Goal: Task Accomplishment & Management: Manage account settings

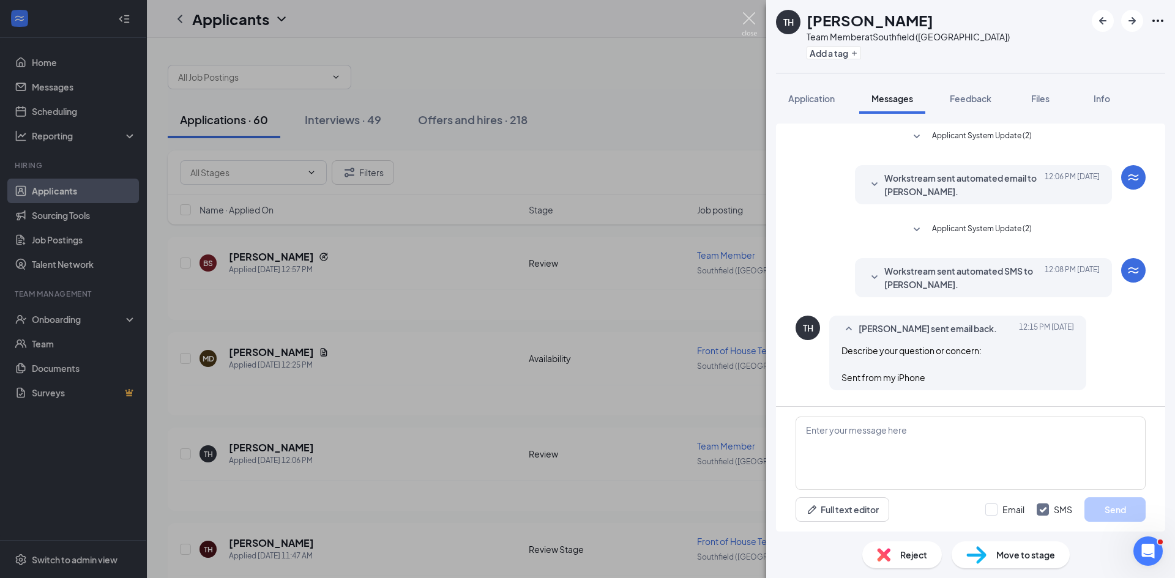
click at [753, 23] on img at bounding box center [749, 24] width 15 height 24
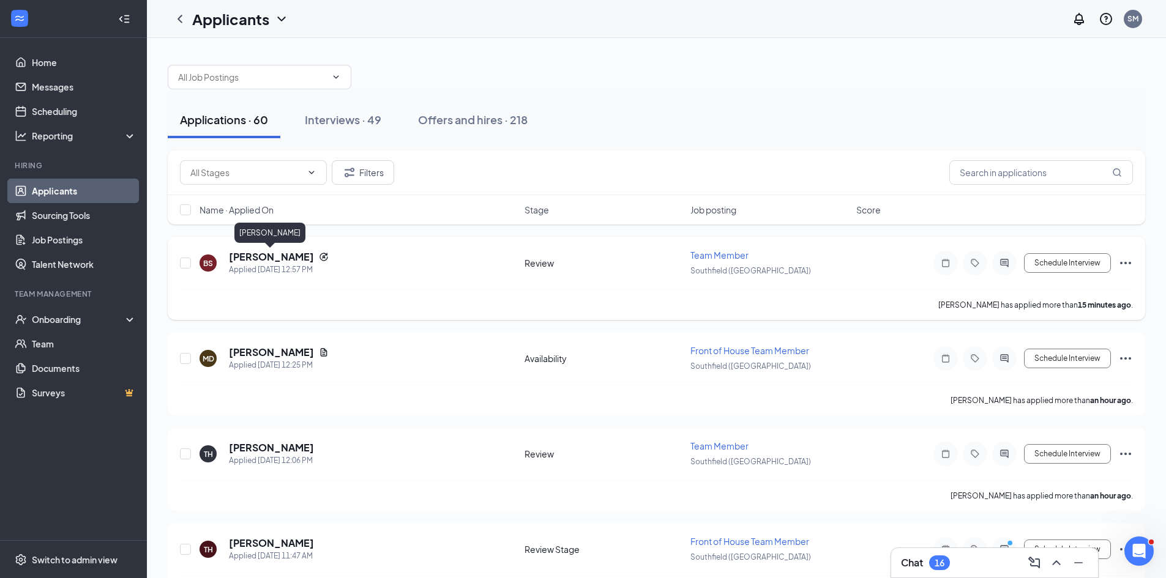
click at [274, 254] on h5 "[PERSON_NAME]" at bounding box center [271, 256] width 85 height 13
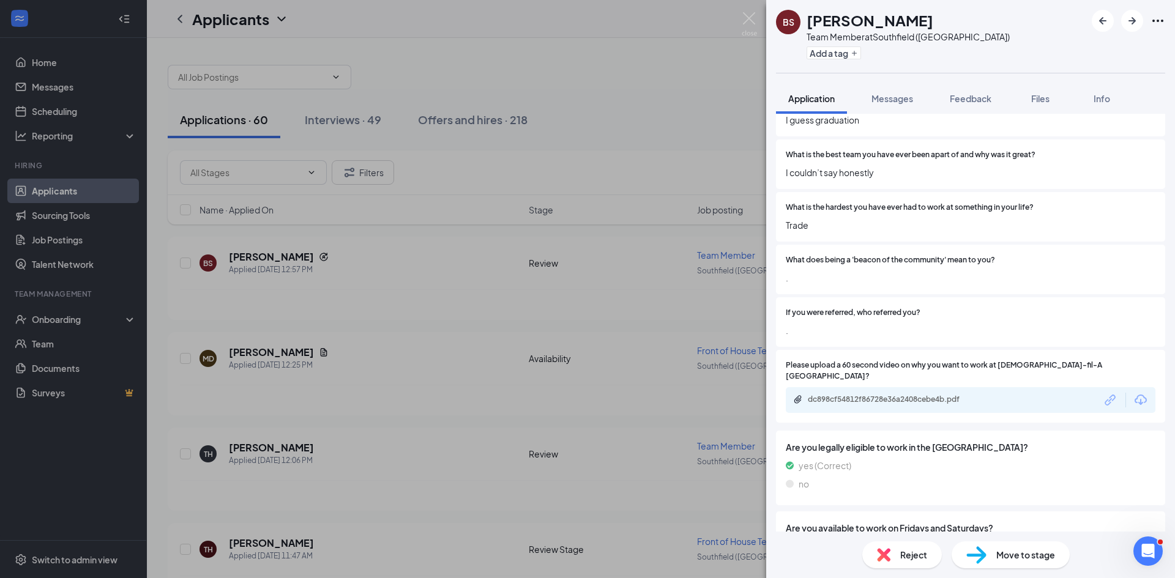
scroll to position [612, 0]
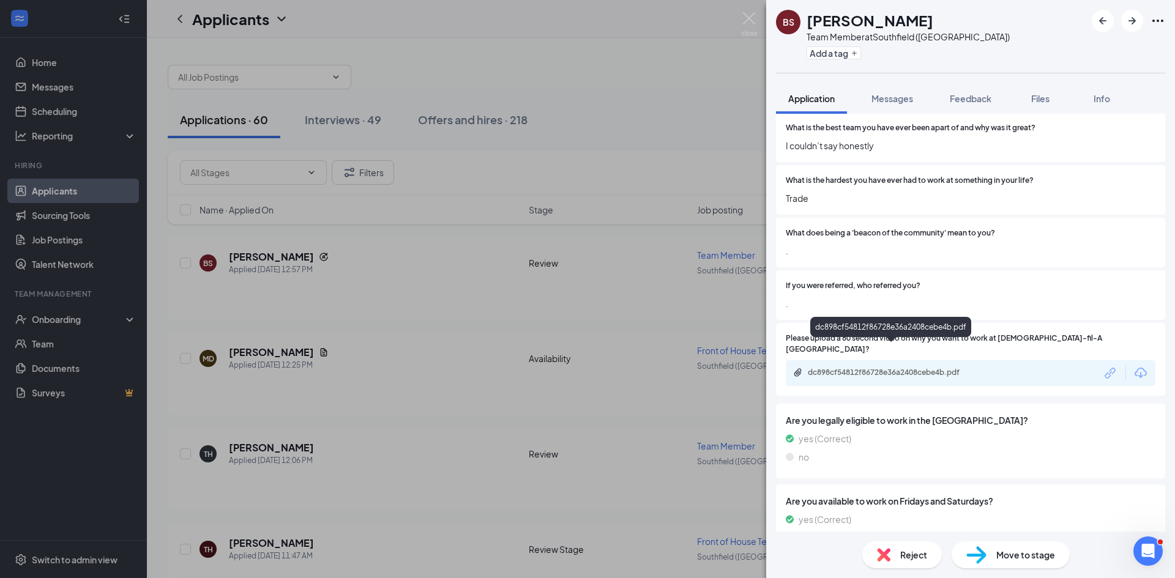
click at [893, 368] on div "dc898cf54812f86728e36a2408cebe4b.pdf" at bounding box center [893, 373] width 171 height 10
click at [886, 552] on img at bounding box center [883, 554] width 13 height 13
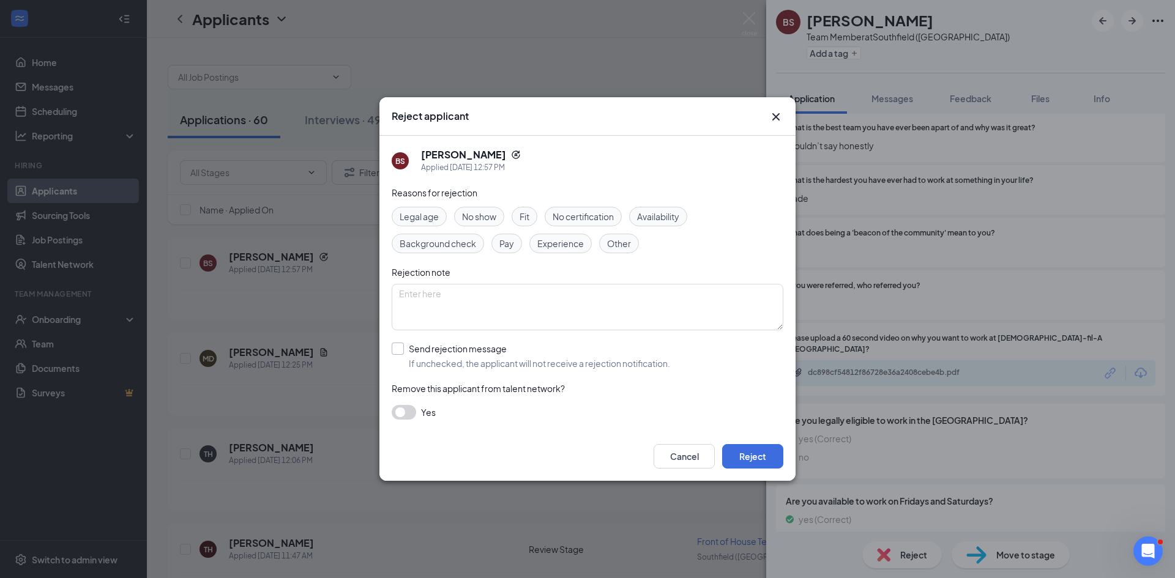
click at [412, 348] on input "Send rejection message If unchecked, the applicant will not receive a rejection…" at bounding box center [531, 356] width 278 height 27
checkbox input "true"
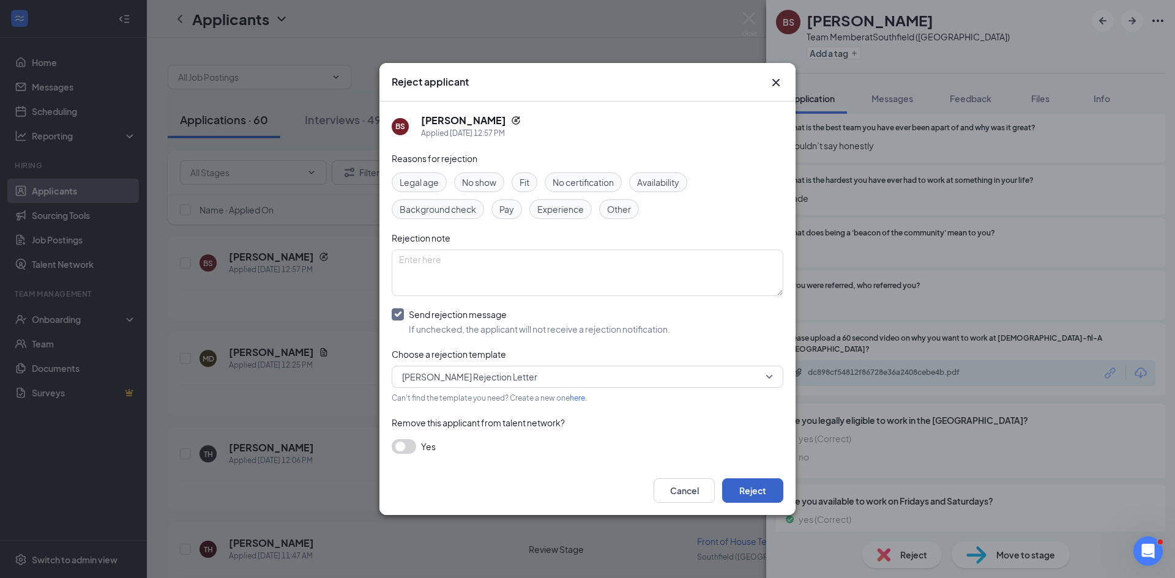
click at [760, 493] on button "Reject" at bounding box center [752, 491] width 61 height 24
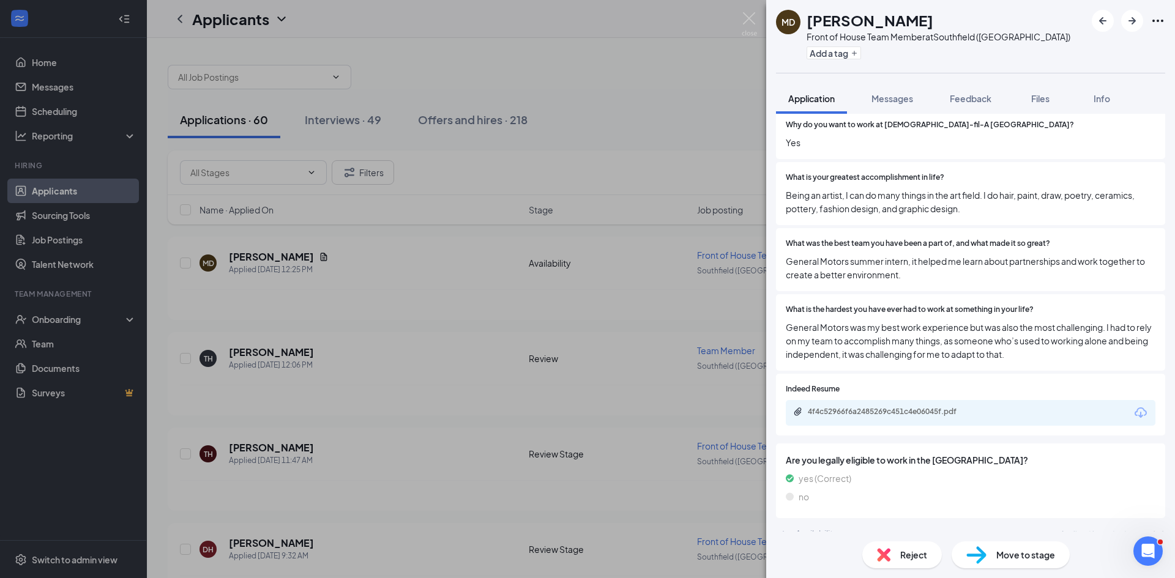
scroll to position [592, 0]
click at [1012, 565] on div "Move to stage" at bounding box center [1011, 555] width 118 height 27
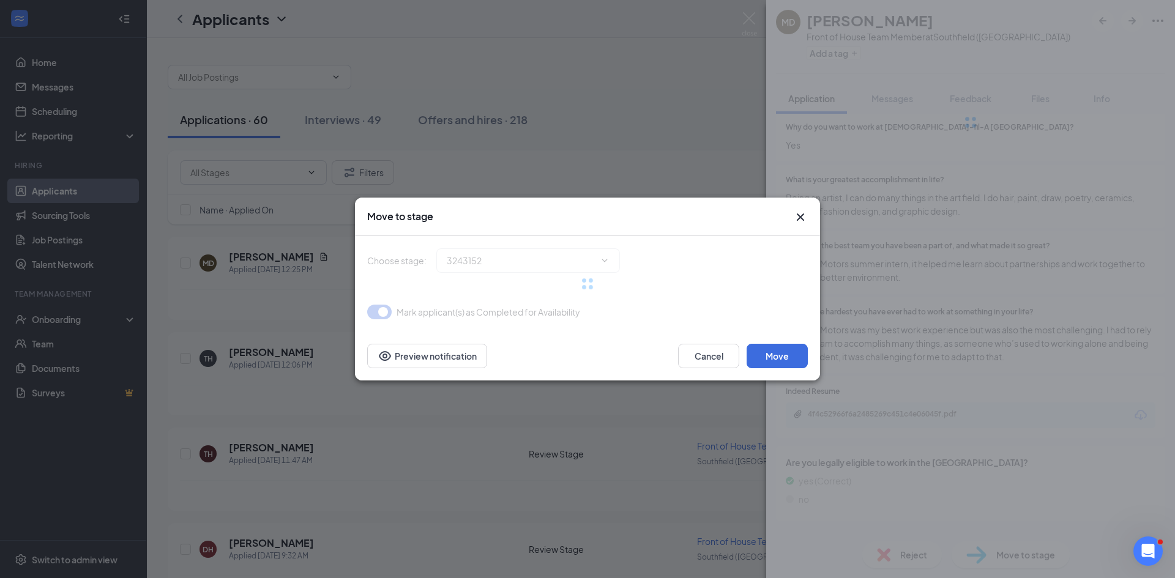
type input "Review Stage (next stage)"
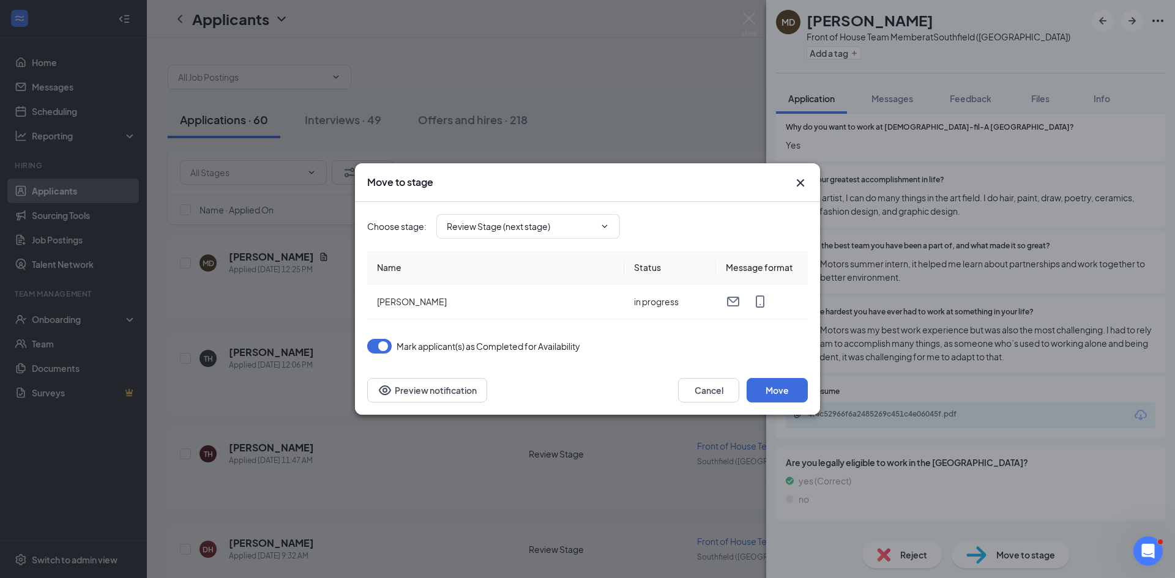
click at [792, 182] on div "Move to stage" at bounding box center [587, 182] width 441 height 13
click at [789, 398] on button "Move" at bounding box center [777, 390] width 61 height 24
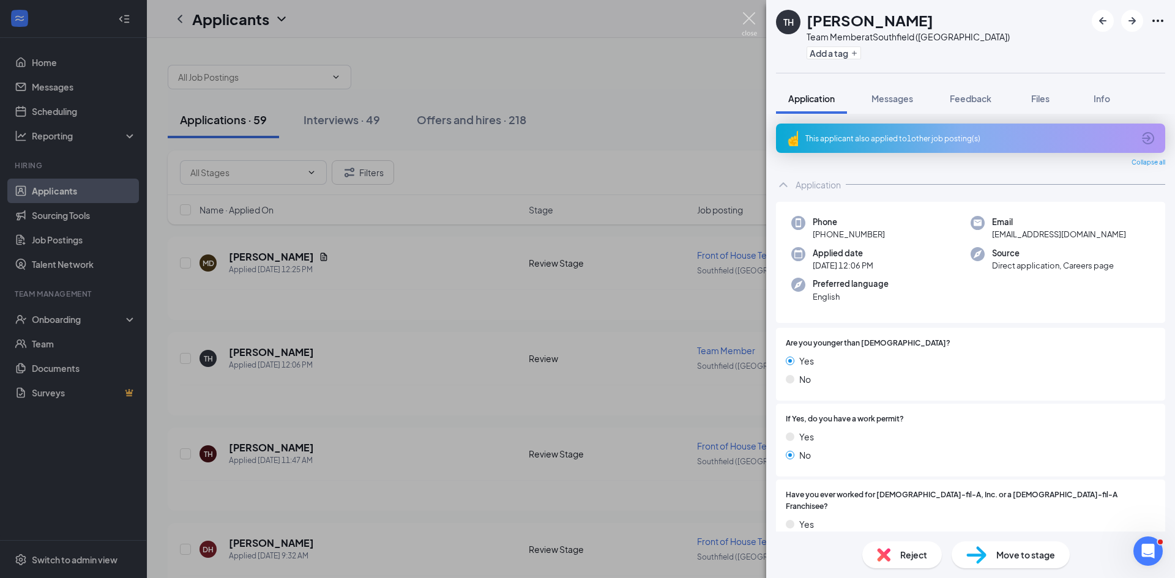
click at [748, 23] on img at bounding box center [749, 24] width 15 height 24
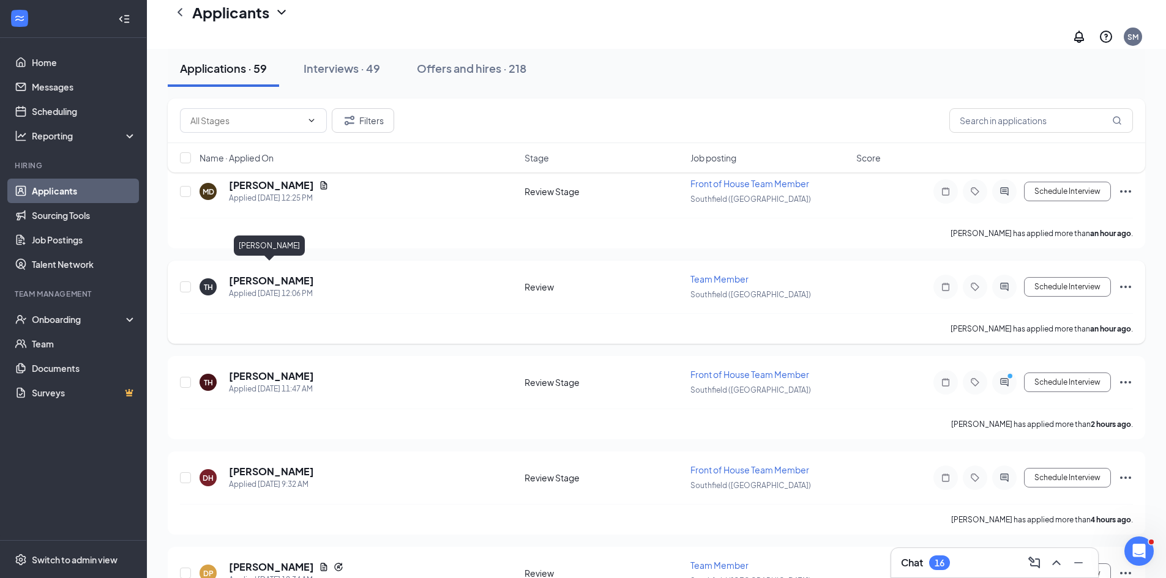
scroll to position [61, 0]
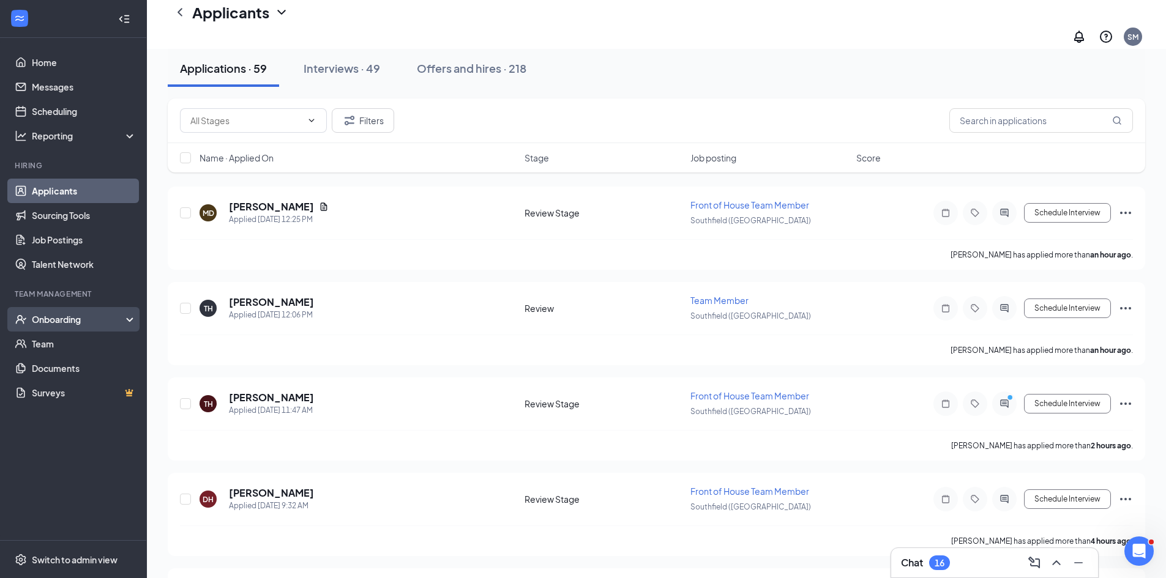
click at [70, 317] on div "Onboarding" at bounding box center [79, 319] width 94 height 12
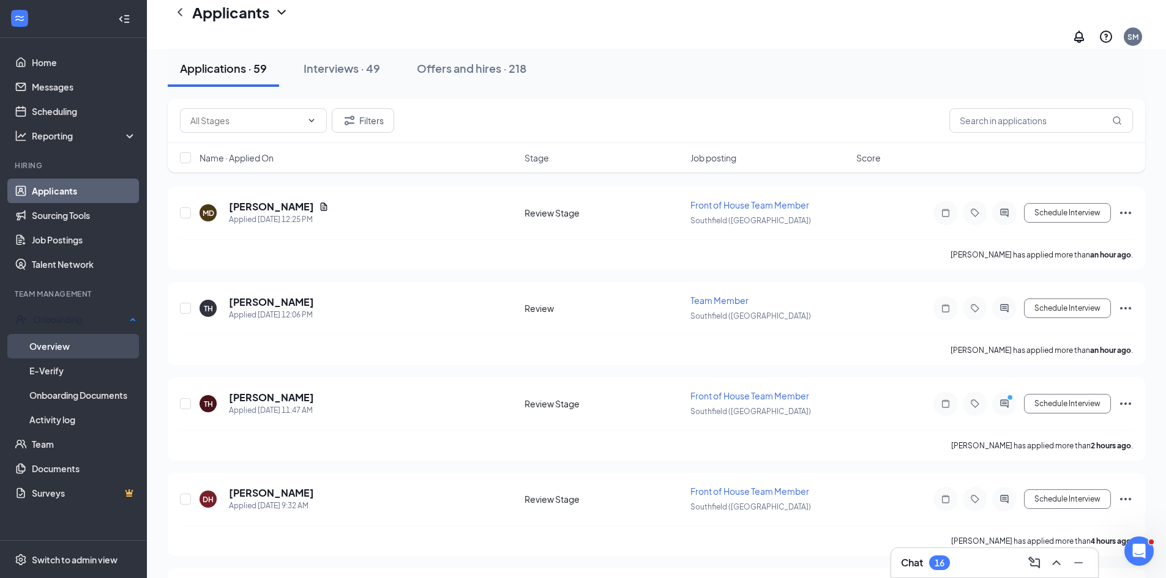
click at [77, 349] on link "Overview" at bounding box center [82, 346] width 107 height 24
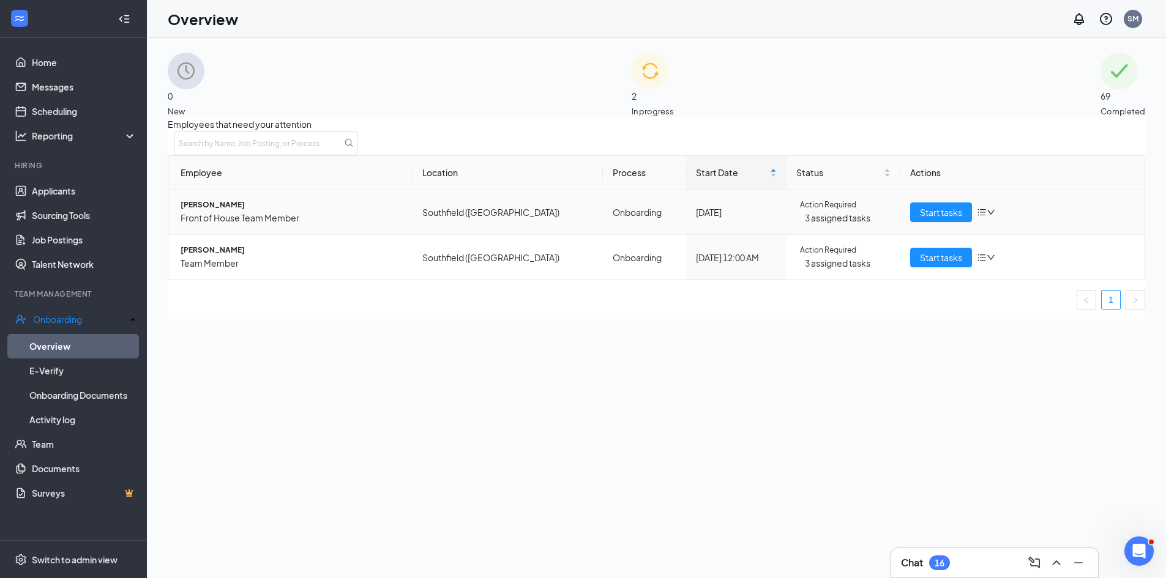
click at [977, 217] on icon "bars" at bounding box center [982, 212] width 10 height 10
click at [939, 190] on th "Actions" at bounding box center [1022, 173] width 244 height 34
click at [930, 219] on span "Start tasks" at bounding box center [941, 212] width 42 height 13
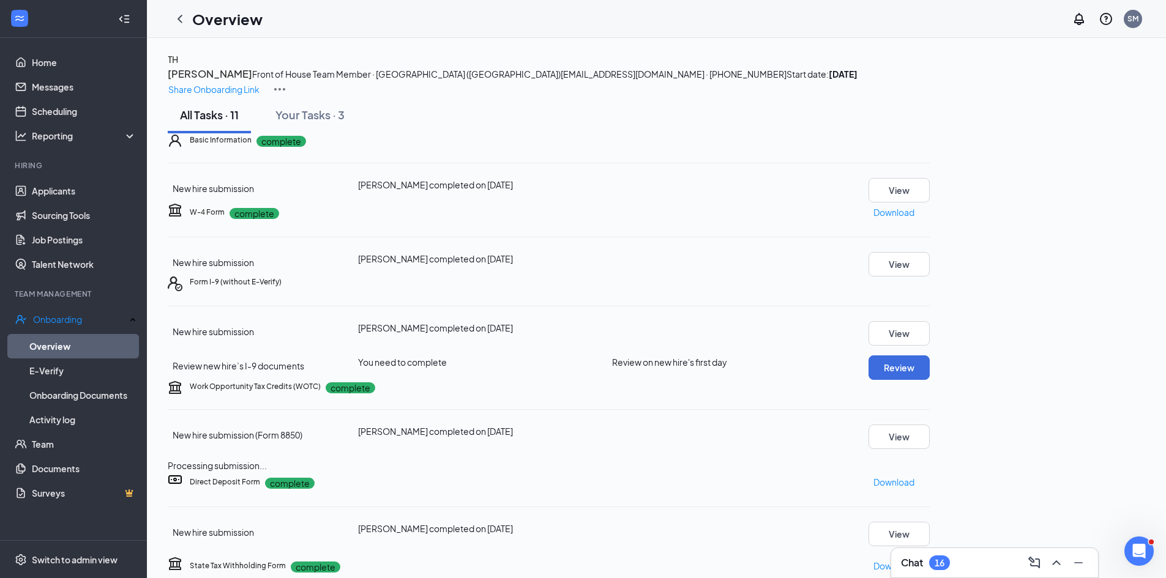
click at [287, 82] on img at bounding box center [279, 89] width 15 height 15
click at [1095, 102] on span "View details" at bounding box center [1090, 101] width 48 height 13
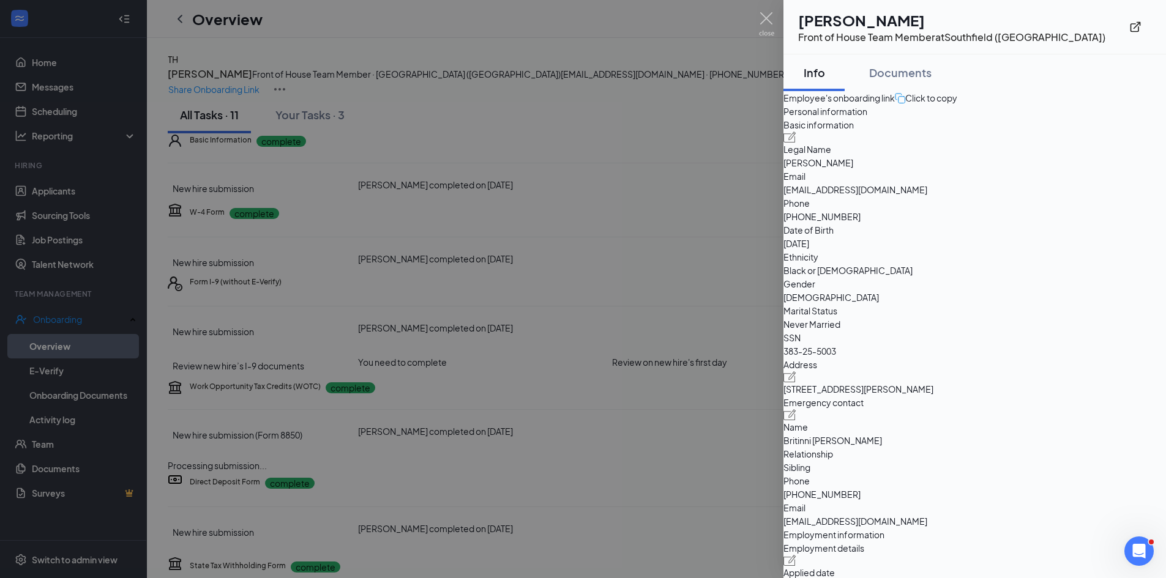
click at [775, 19] on div at bounding box center [583, 289] width 1166 height 578
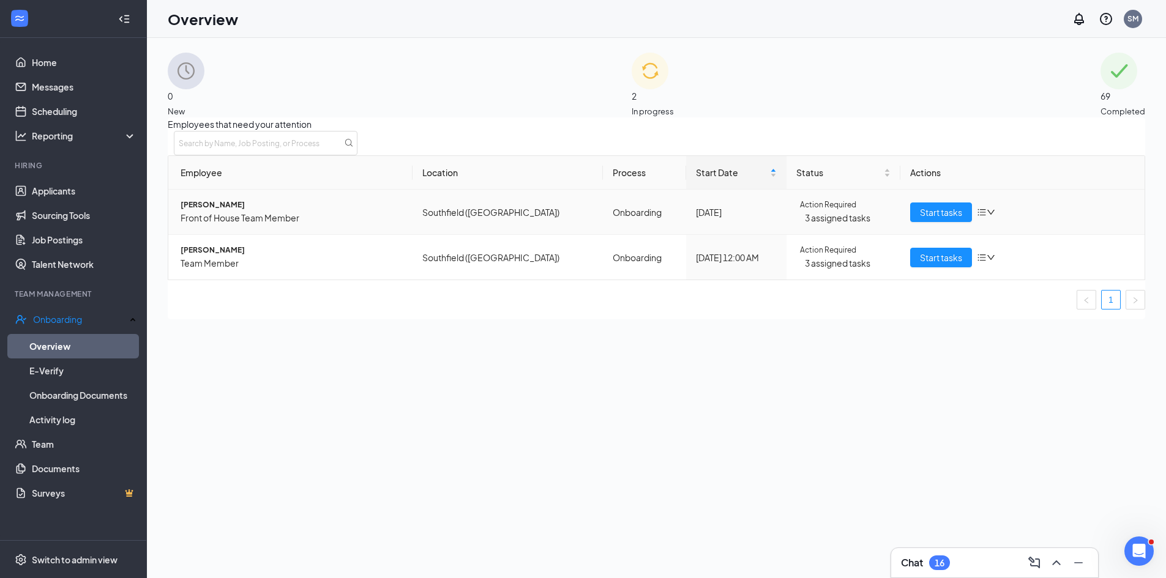
click at [977, 217] on icon "bars" at bounding box center [982, 212] width 10 height 10
click at [222, 211] on span "[PERSON_NAME]" at bounding box center [292, 205] width 222 height 12
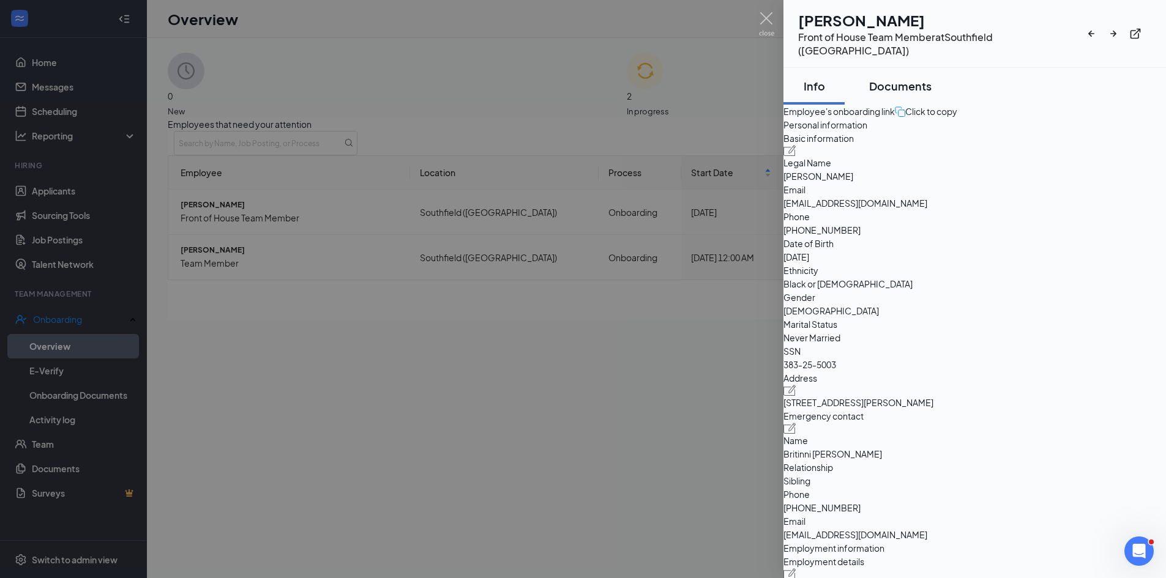
click at [920, 78] on div "Documents" at bounding box center [900, 85] width 62 height 15
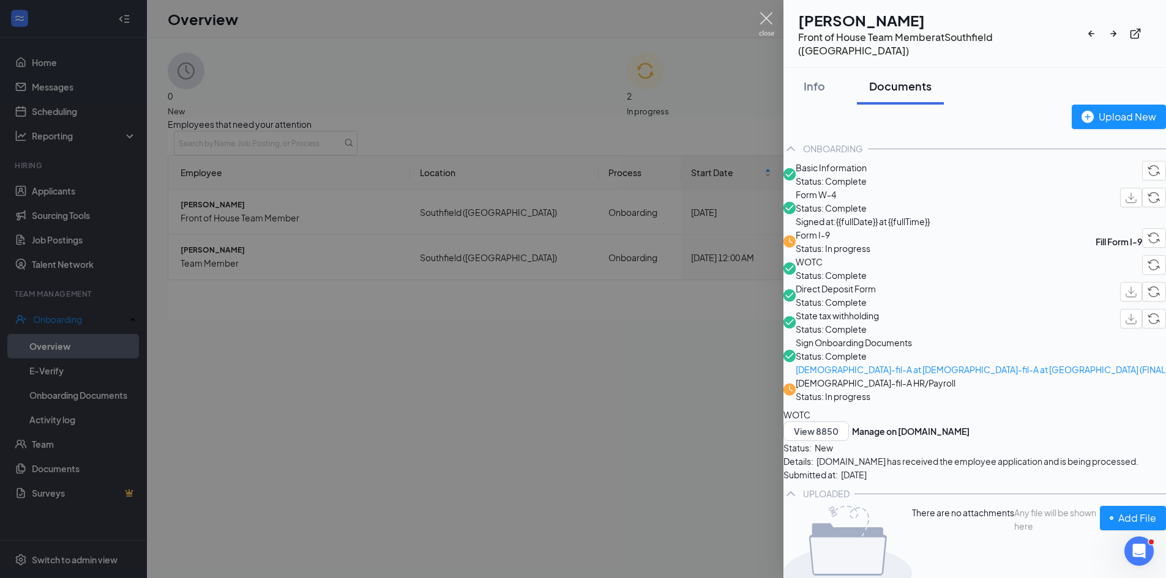
click at [762, 18] on img at bounding box center [766, 24] width 15 height 24
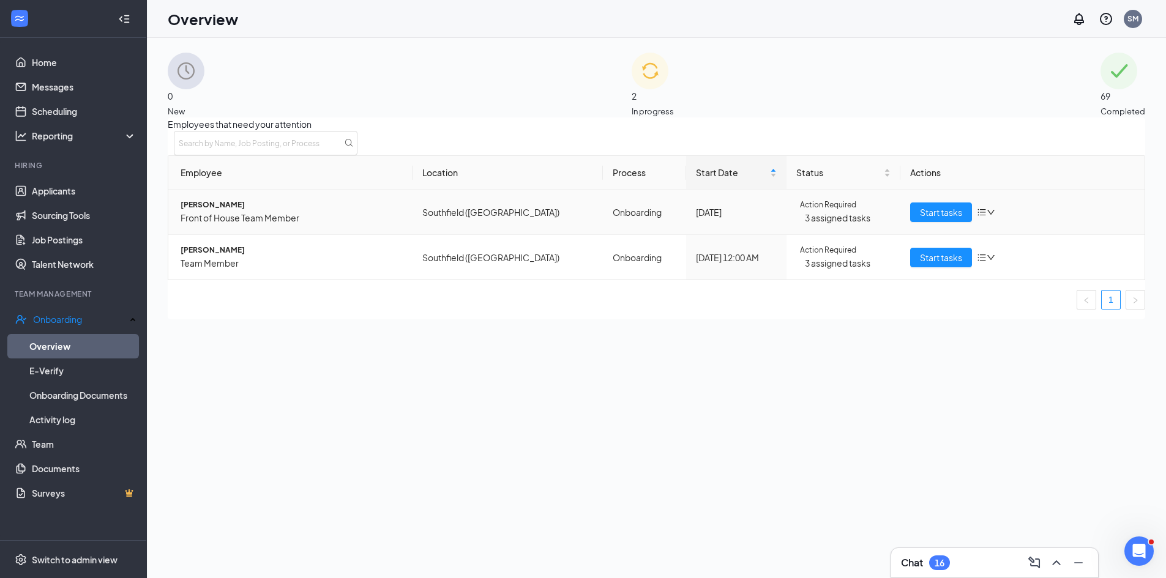
click at [269, 225] on span "Front of House Team Member" at bounding box center [292, 217] width 222 height 13
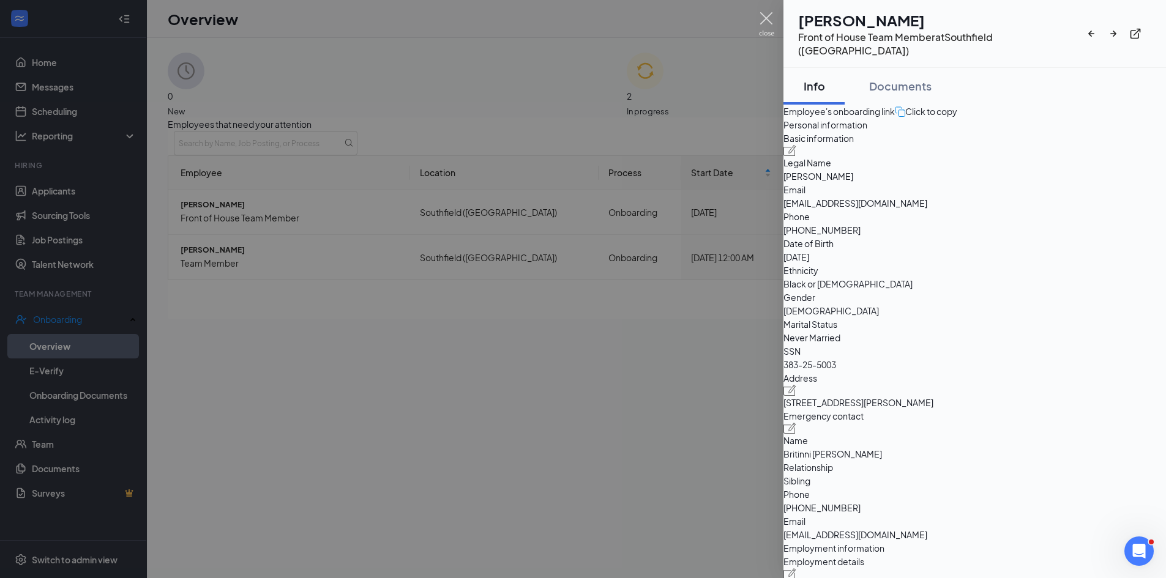
click at [765, 21] on img at bounding box center [766, 24] width 15 height 24
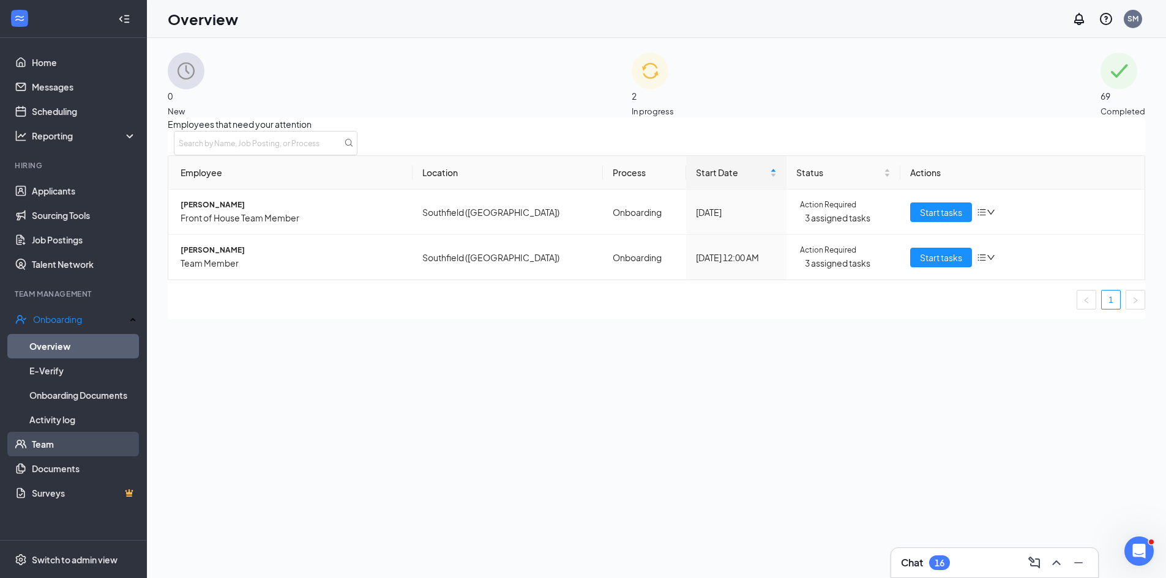
click at [74, 438] on link "Team" at bounding box center [84, 444] width 105 height 24
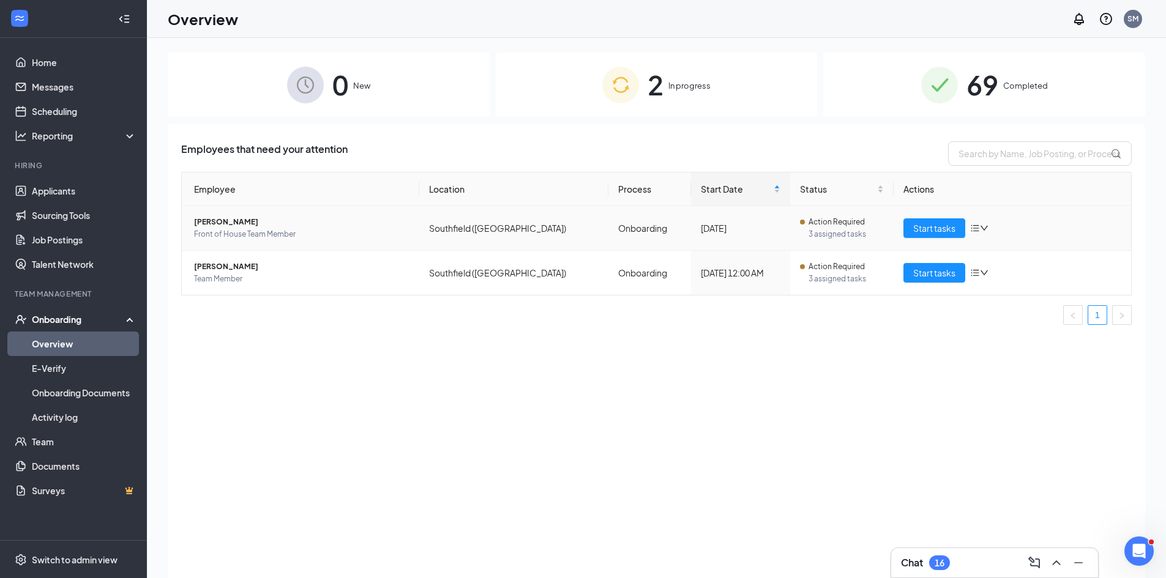
click at [985, 226] on icon "down" at bounding box center [984, 228] width 9 height 9
click at [987, 305] on div "Remove from onboarding" at bounding box center [1044, 308] width 132 height 12
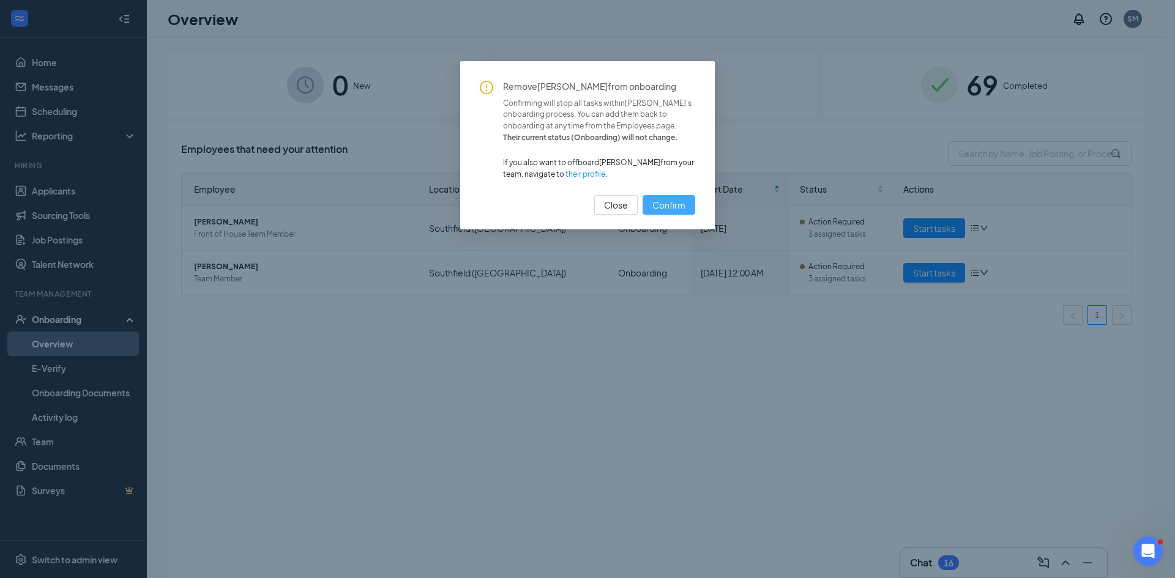
click at [684, 208] on span "Confirm" at bounding box center [668, 204] width 33 height 13
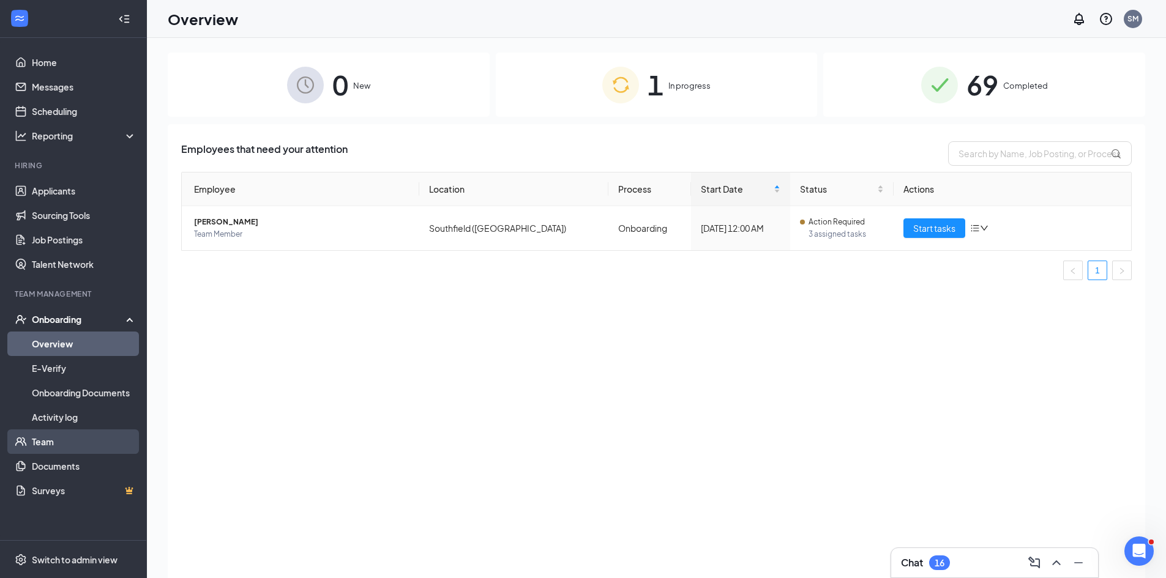
click at [77, 436] on link "Team" at bounding box center [84, 442] width 105 height 24
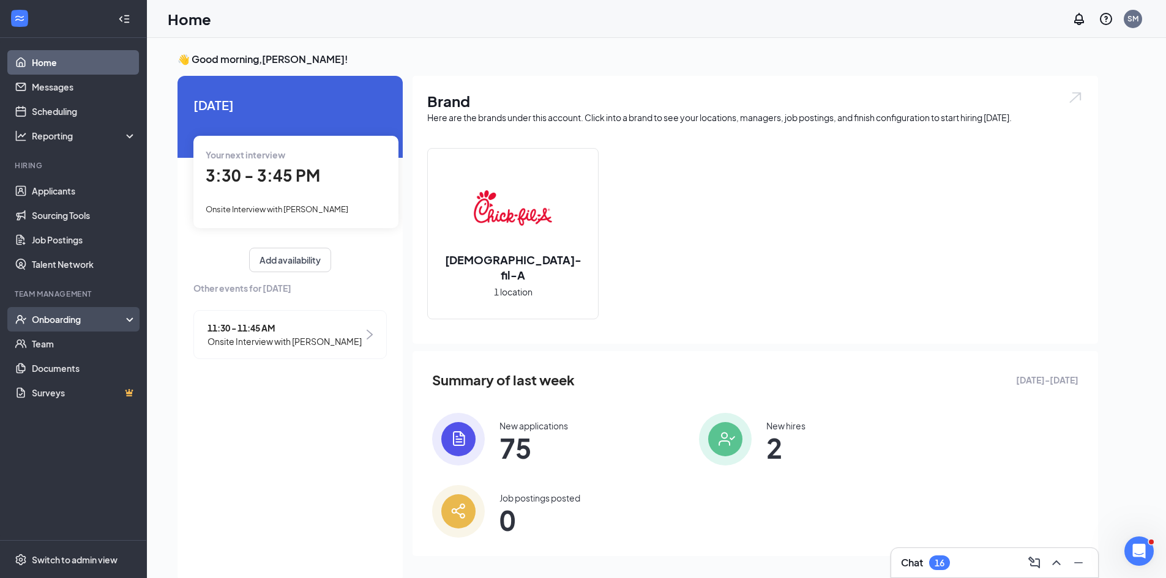
click at [56, 321] on div "Onboarding" at bounding box center [79, 319] width 94 height 12
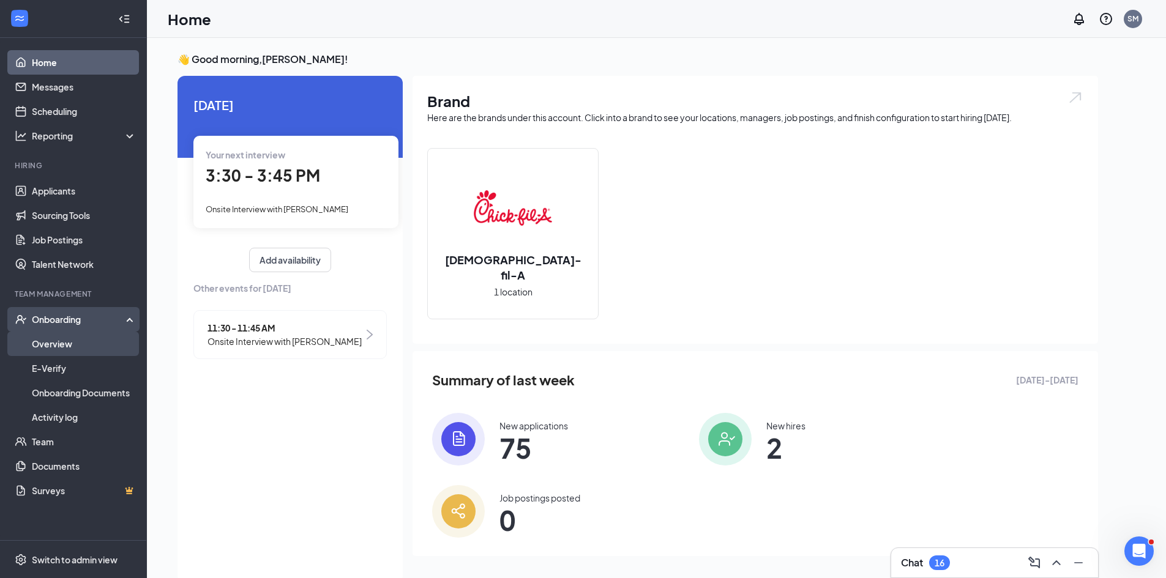
click at [69, 346] on link "Overview" at bounding box center [84, 344] width 105 height 24
